Goal: Transaction & Acquisition: Purchase product/service

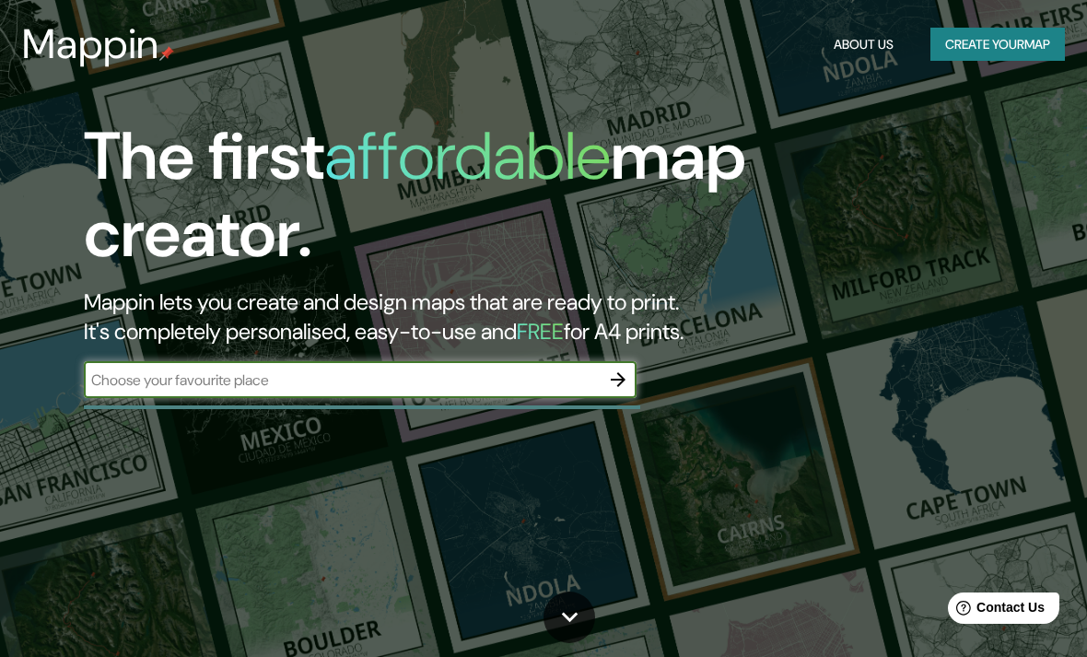
click at [1019, 39] on button "Create your map" at bounding box center [998, 45] width 135 height 34
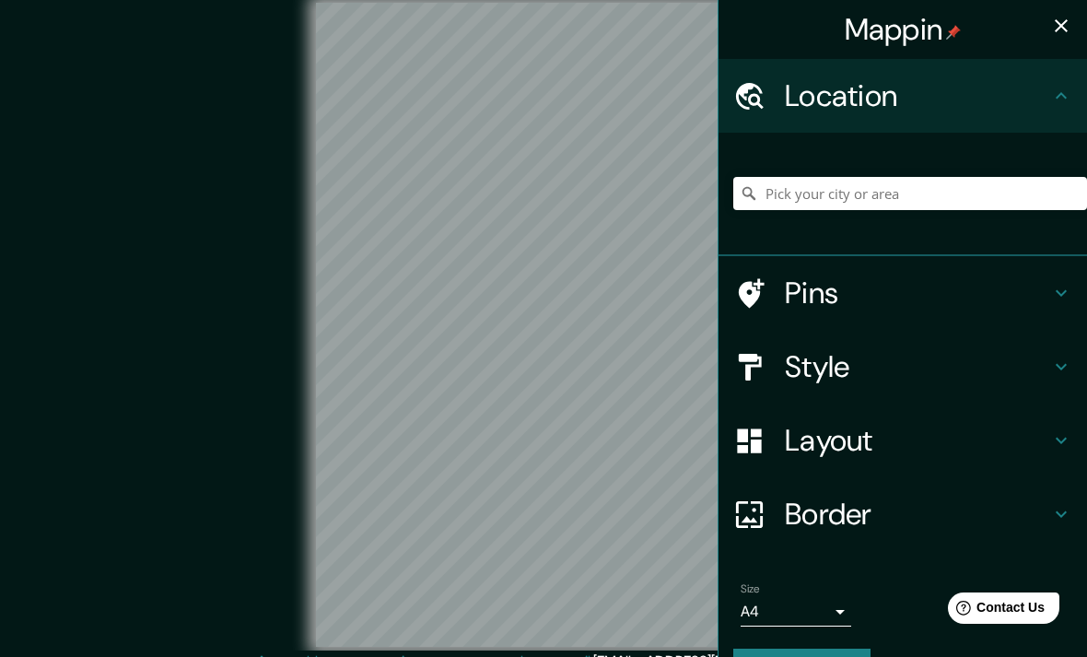
click at [929, 368] on h4 "Style" at bounding box center [917, 366] width 265 height 37
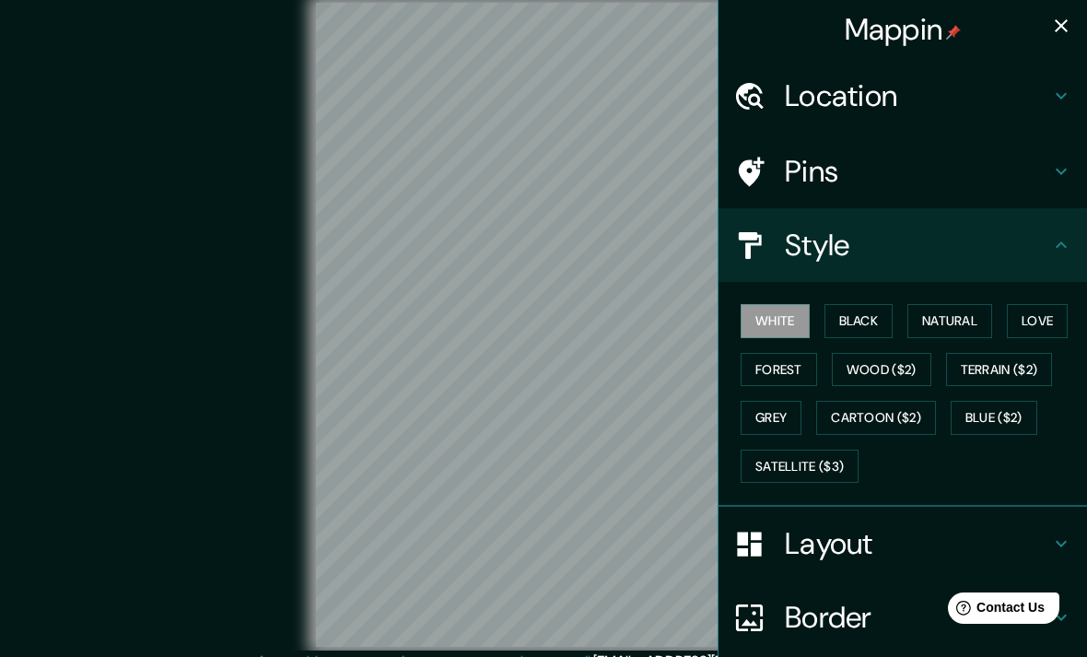
click at [1000, 105] on h4 "Location" at bounding box center [917, 95] width 265 height 37
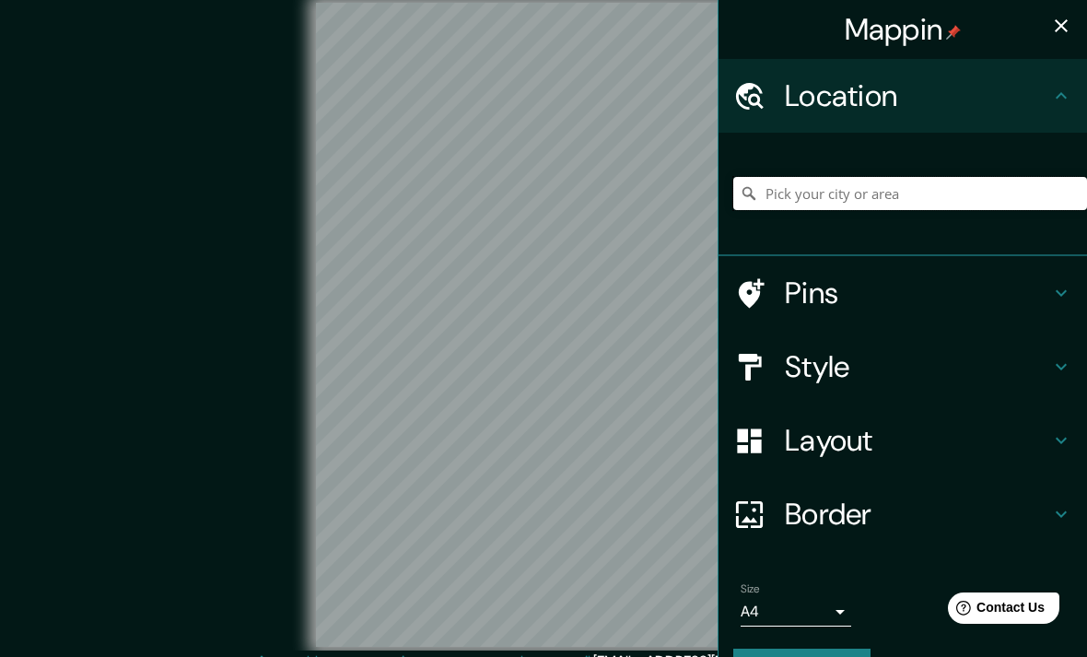
click at [952, 192] on input "Pick your city or area" at bounding box center [910, 193] width 354 height 33
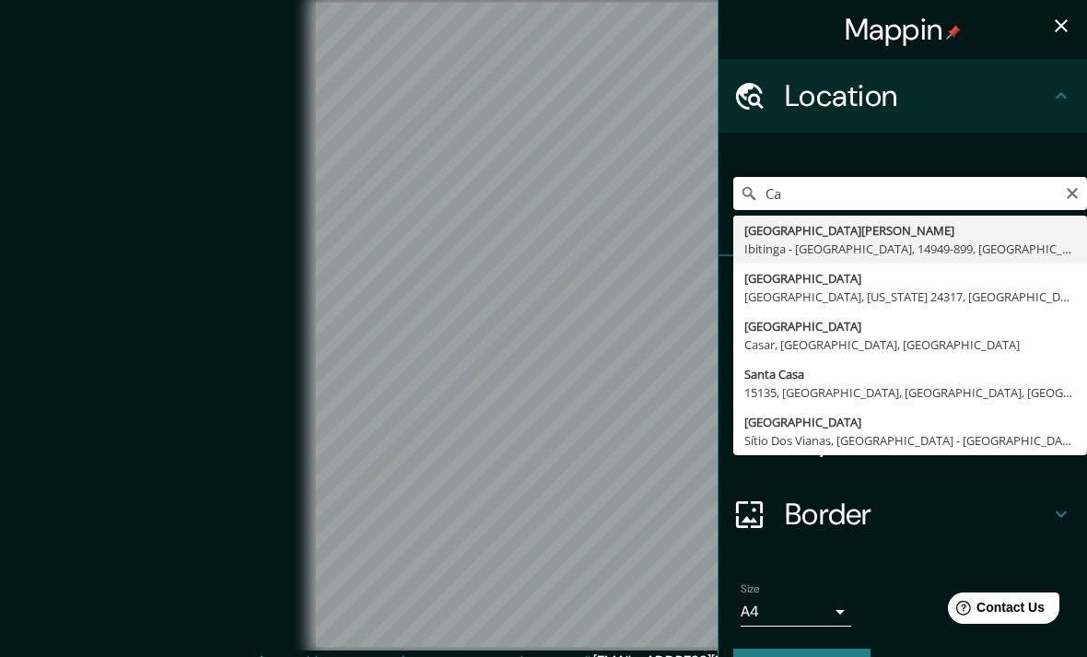
type input "C"
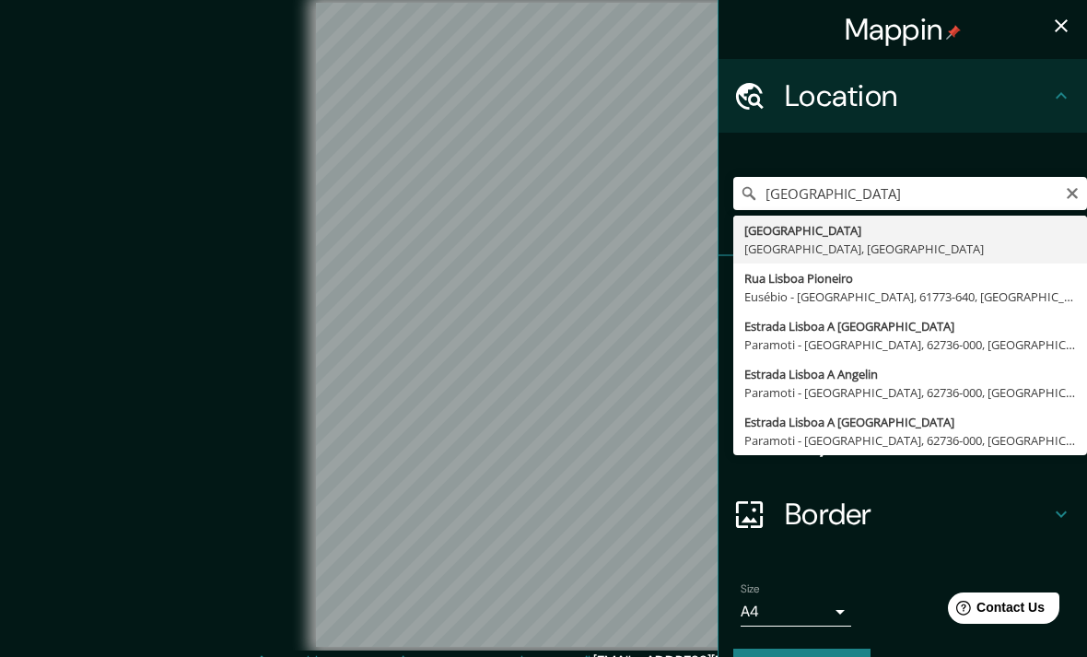
type input "[GEOGRAPHIC_DATA], [GEOGRAPHIC_DATA], [GEOGRAPHIC_DATA]"
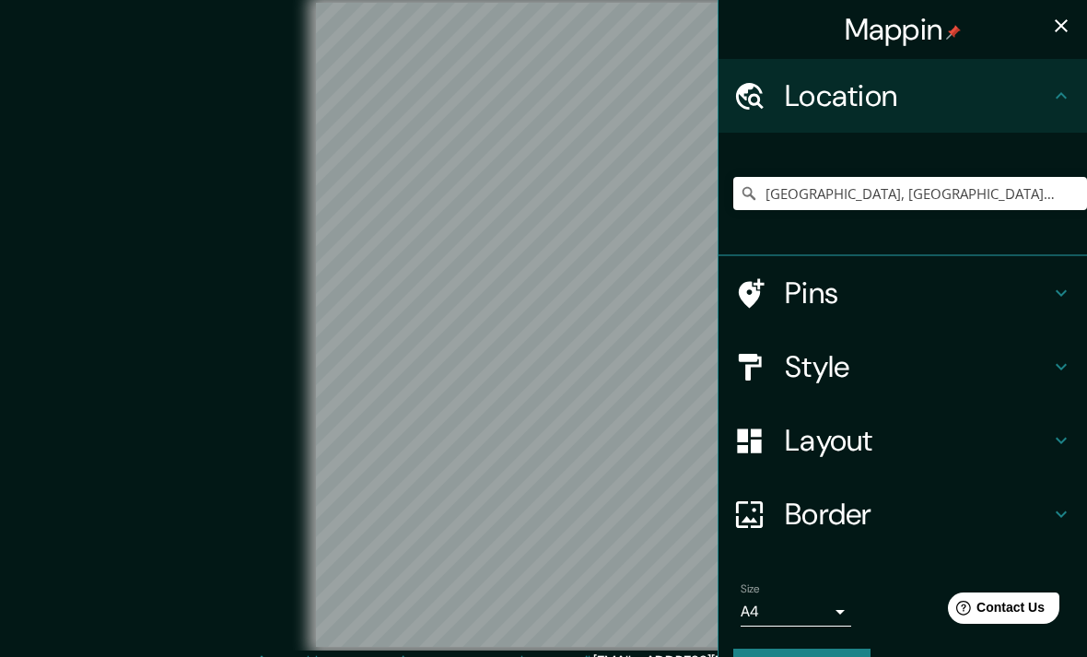
click at [921, 376] on h4 "Style" at bounding box center [917, 366] width 265 height 37
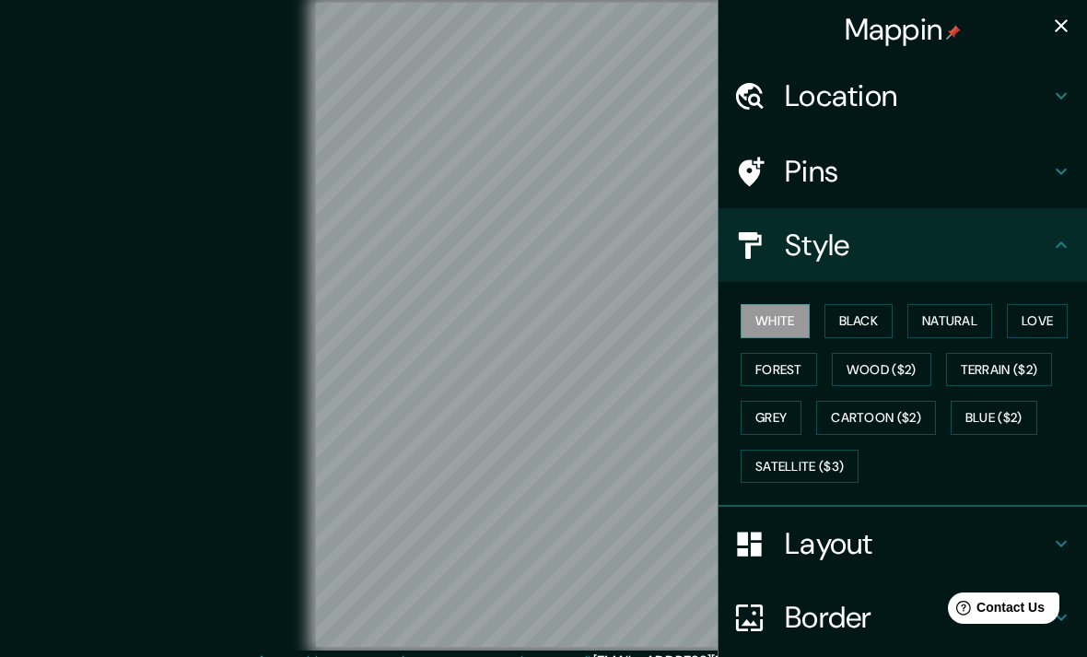
click at [1011, 208] on div "Style" at bounding box center [903, 245] width 369 height 74
click at [1035, 184] on h4 "Pins" at bounding box center [917, 171] width 265 height 37
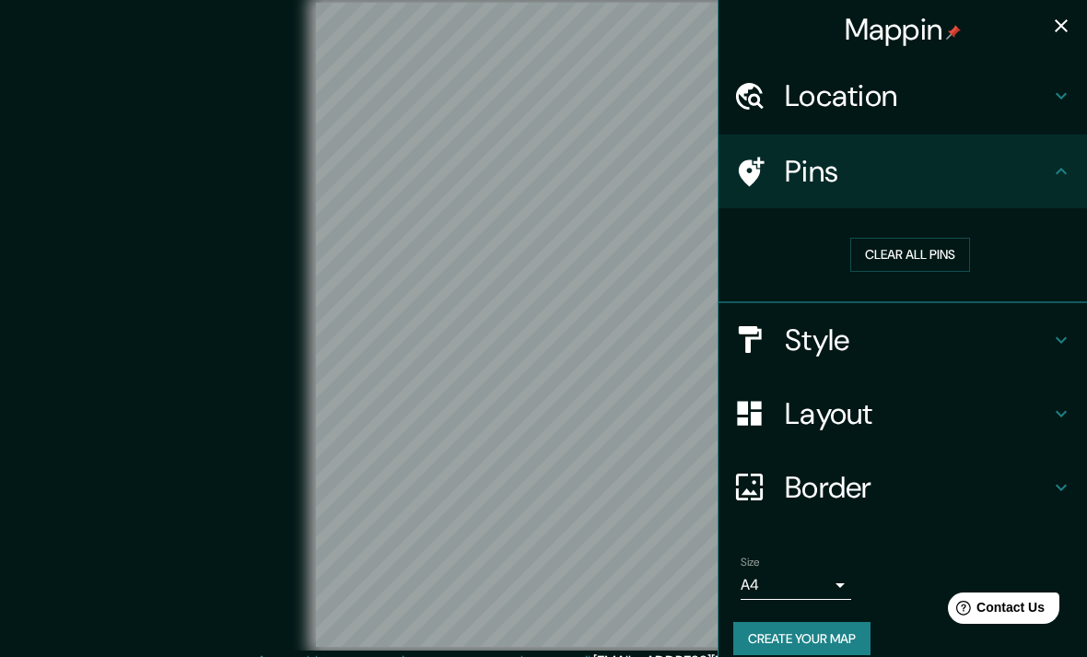
click at [1055, 174] on icon at bounding box center [1061, 171] width 22 height 22
click at [1049, 98] on h4 "Location" at bounding box center [917, 95] width 265 height 37
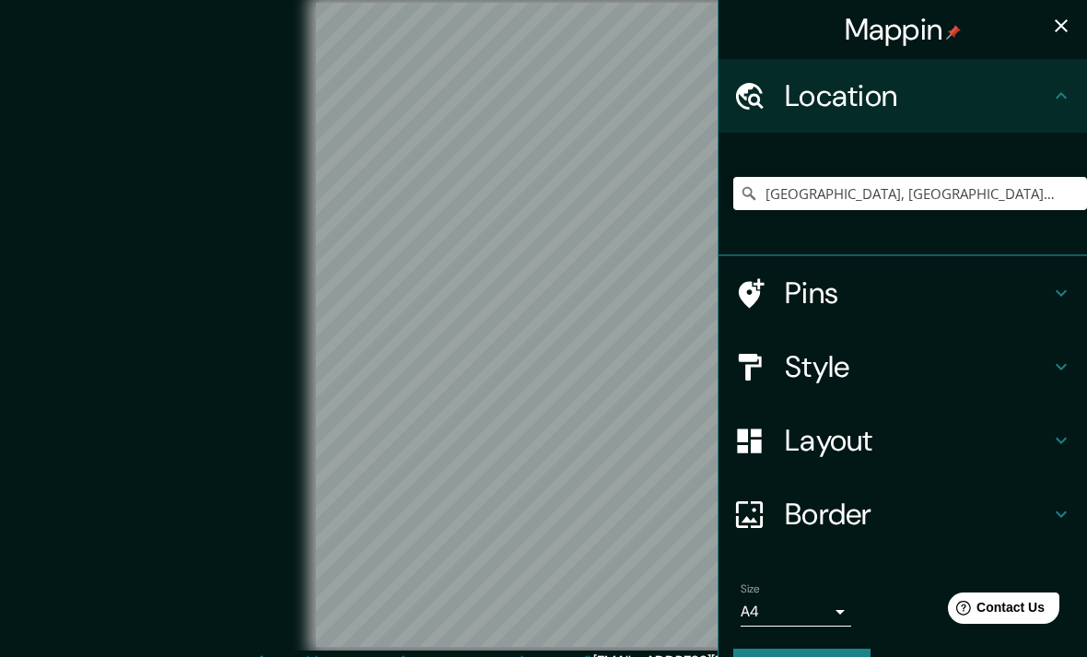
click at [904, 369] on h4 "Style" at bounding box center [917, 366] width 265 height 37
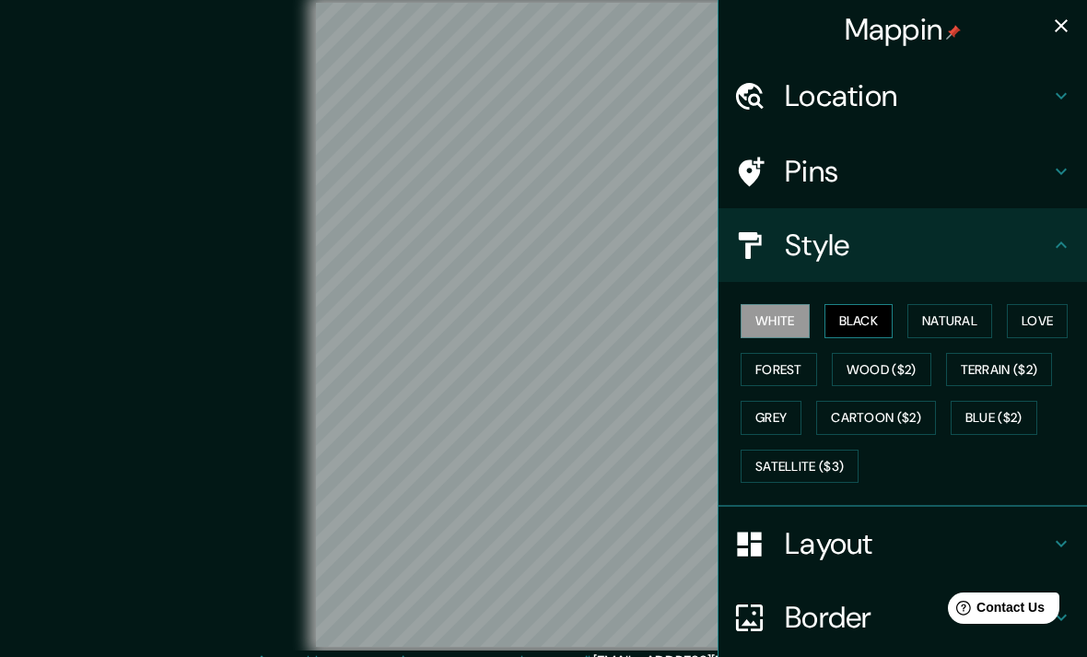
click at [882, 313] on button "Black" at bounding box center [859, 321] width 69 height 34
click at [952, 309] on button "Natural" at bounding box center [950, 321] width 85 height 34
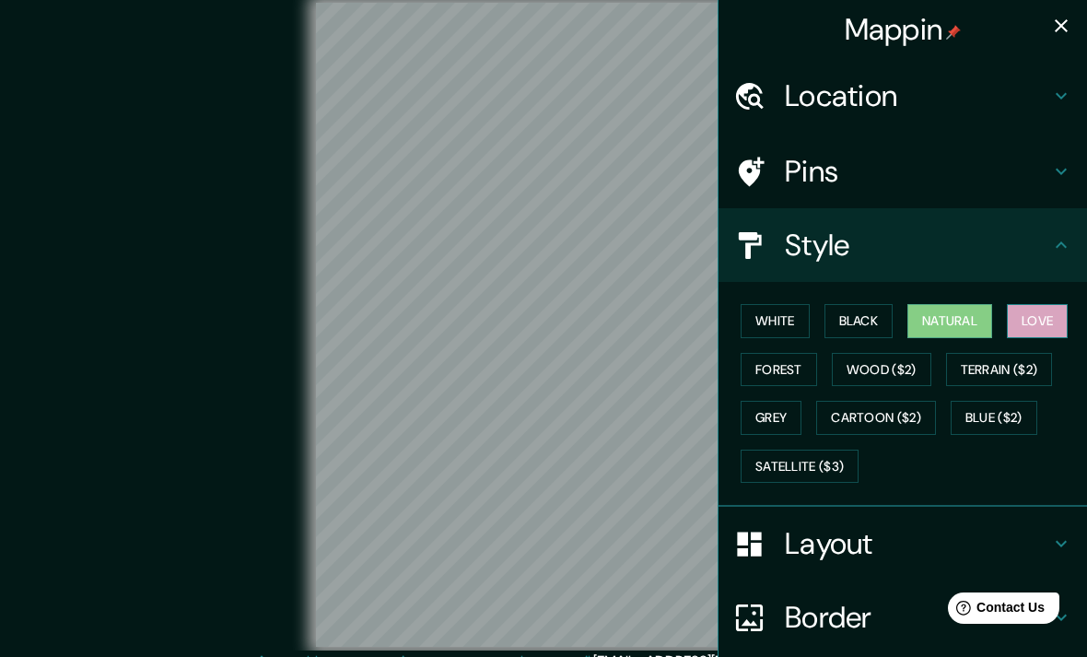
click at [1042, 322] on button "Love" at bounding box center [1037, 321] width 61 height 34
click at [798, 318] on button "White" at bounding box center [775, 321] width 69 height 34
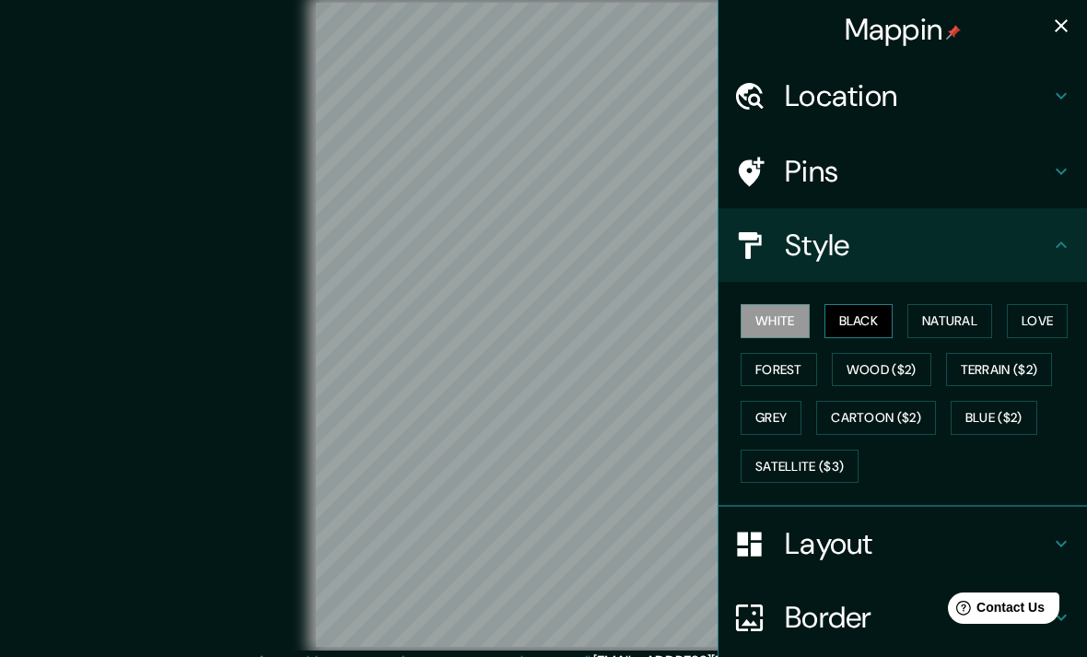
click at [867, 307] on button "Black" at bounding box center [859, 321] width 69 height 34
click at [972, 319] on button "Natural" at bounding box center [950, 321] width 85 height 34
click at [932, 534] on h4 "Layout" at bounding box center [917, 543] width 265 height 37
